Goal: Navigation & Orientation: Find specific page/section

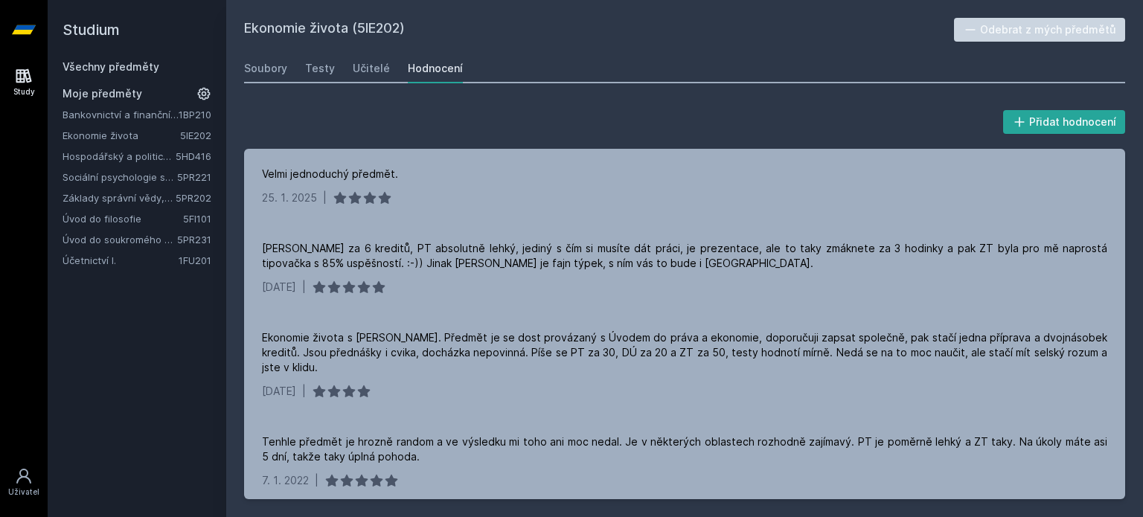
click at [140, 119] on link "Bankovnictví a finanční instituce" at bounding box center [121, 114] width 116 height 15
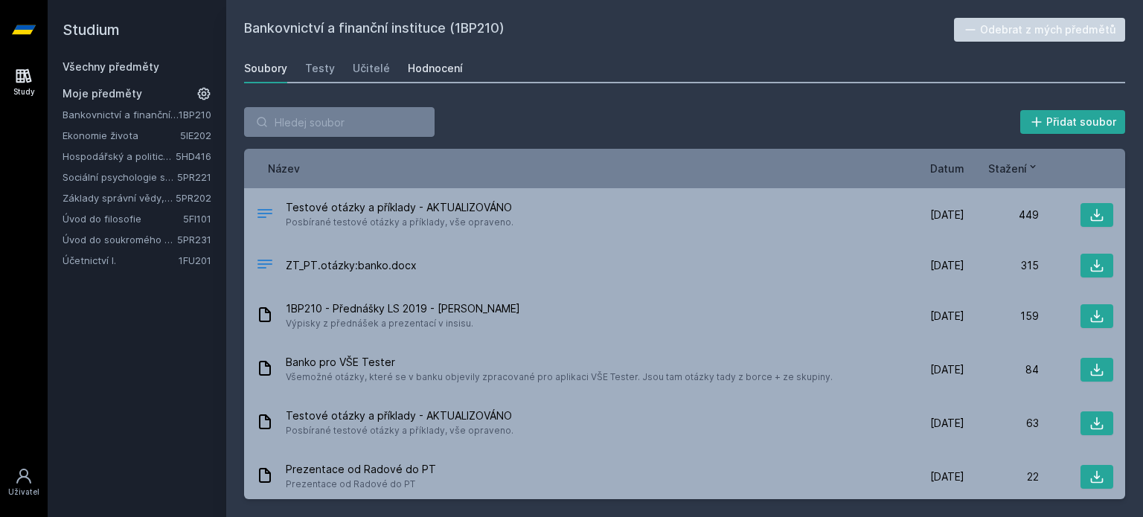
click at [408, 67] on div "Hodnocení" at bounding box center [435, 68] width 55 height 15
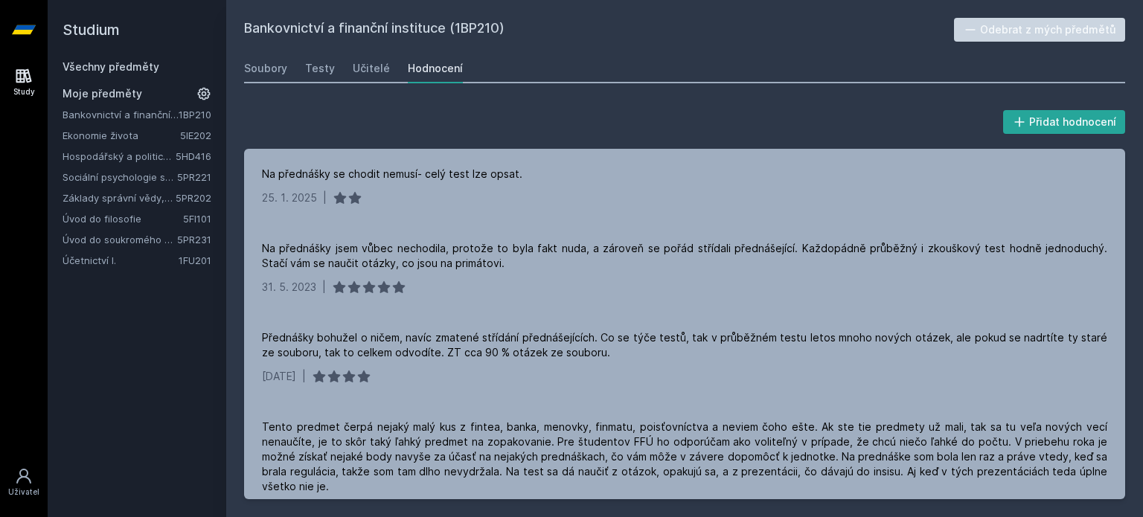
click at [113, 214] on link "Úvod do filosofie" at bounding box center [123, 218] width 121 height 15
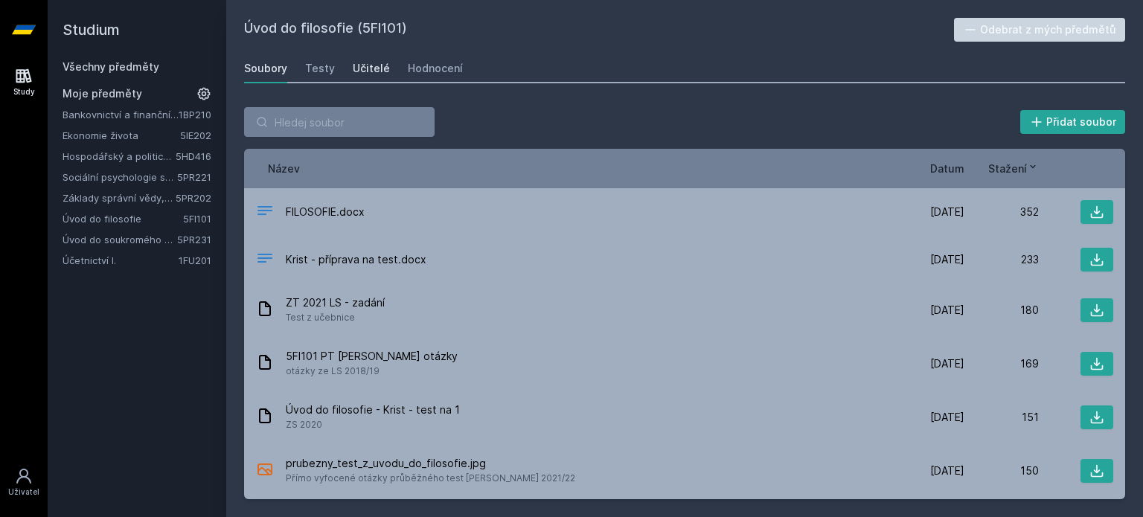
click at [382, 71] on div "Učitelé" at bounding box center [371, 68] width 37 height 15
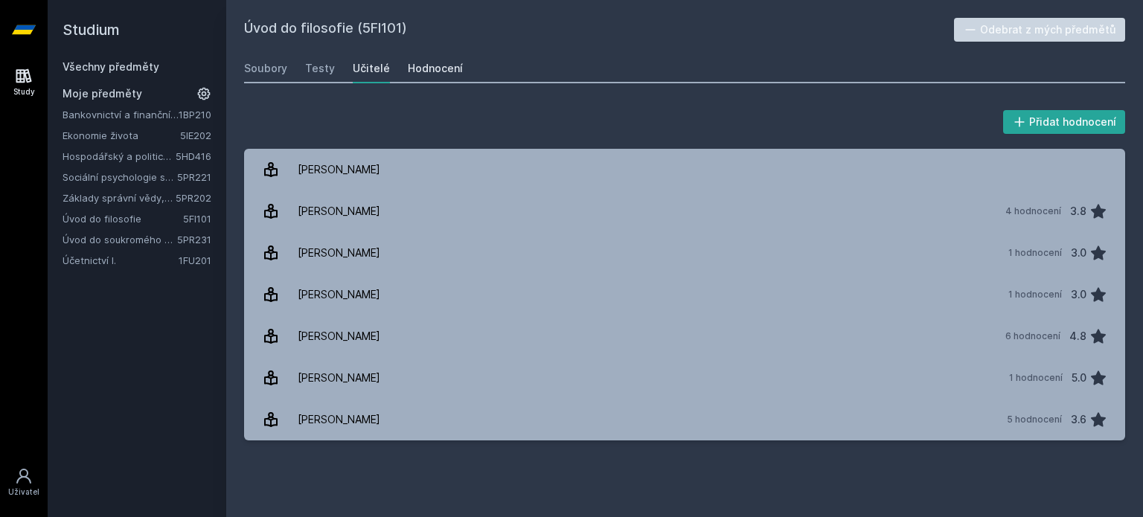
click at [431, 64] on div "Hodnocení" at bounding box center [435, 68] width 55 height 15
